Goal: Task Accomplishment & Management: Use online tool/utility

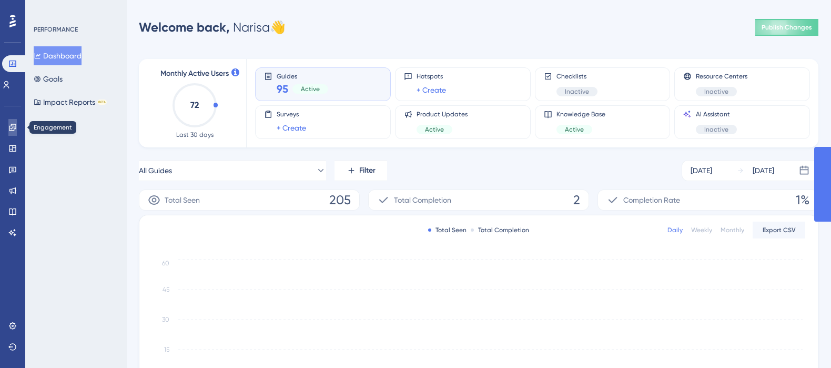
click at [13, 125] on icon at bounding box center [12, 127] width 7 height 7
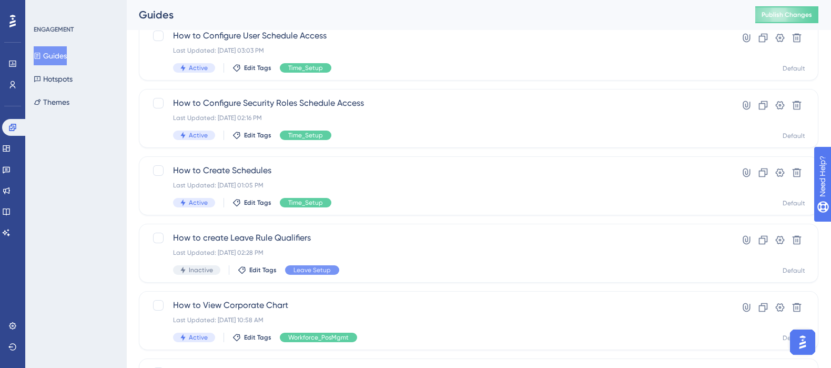
scroll to position [280, 0]
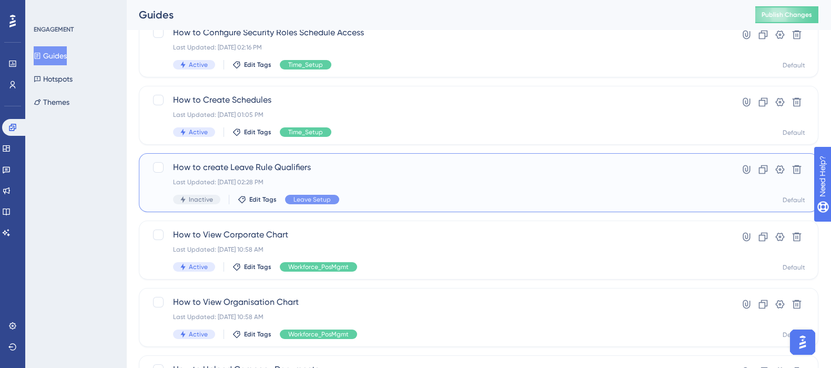
click at [271, 166] on span "How to create Leave Rule Qualifiers" at bounding box center [436, 167] width 527 height 13
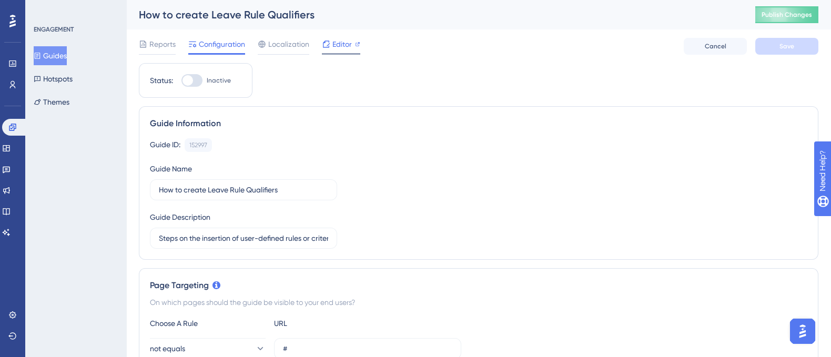
click at [345, 46] on span "Editor" at bounding box center [341, 44] width 19 height 13
